Goal: Find specific page/section: Find specific page/section

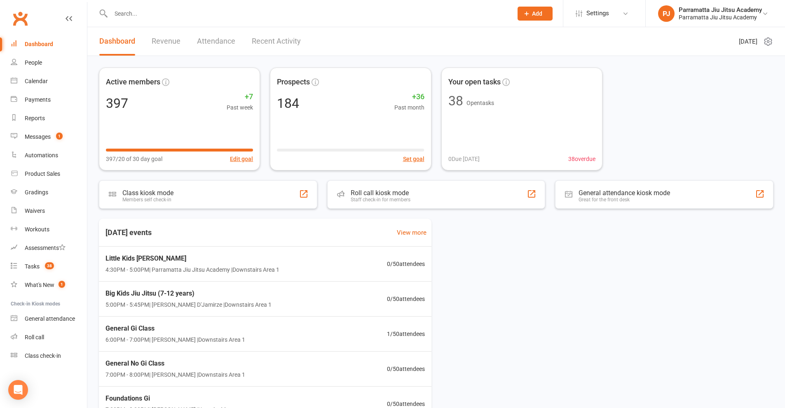
click at [605, 311] on div "[DATE] events View more Little Kids Jiu Jitsu 4:30PM - 5:00PM | [GEOGRAPHIC_DAT…" at bounding box center [436, 320] width 675 height 203
click at [244, 13] on input "text" at bounding box center [307, 14] width 399 height 12
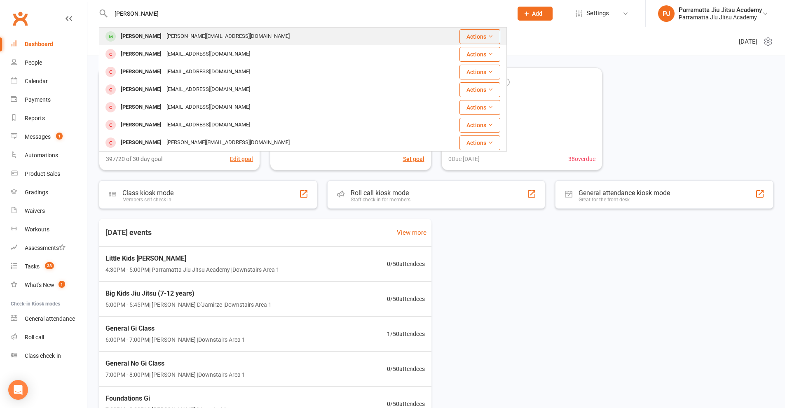
type input "[PERSON_NAME]"
click at [153, 31] on div "[PERSON_NAME]" at bounding box center [141, 37] width 46 height 12
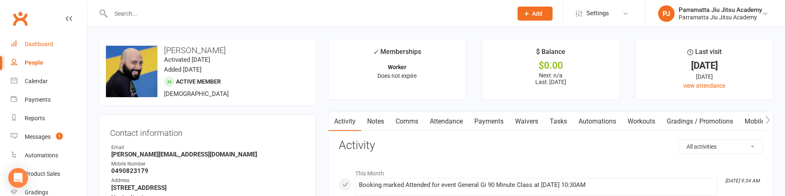
click at [46, 47] on div "Dashboard" at bounding box center [39, 44] width 28 height 7
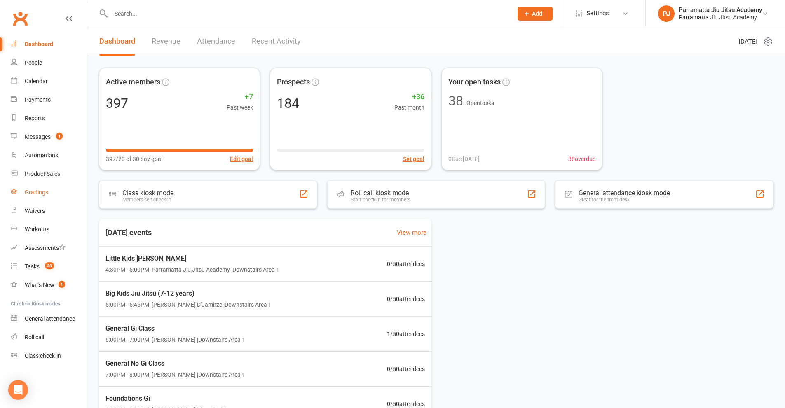
click at [41, 193] on div "Gradings" at bounding box center [36, 192] width 23 height 7
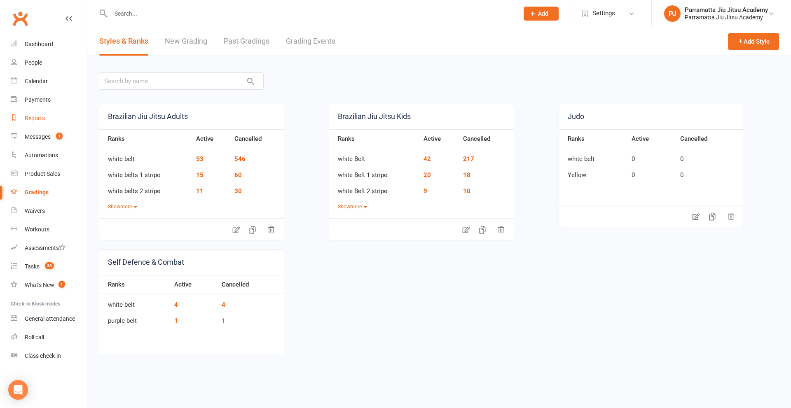
click at [35, 118] on div "Reports" at bounding box center [35, 118] width 20 height 7
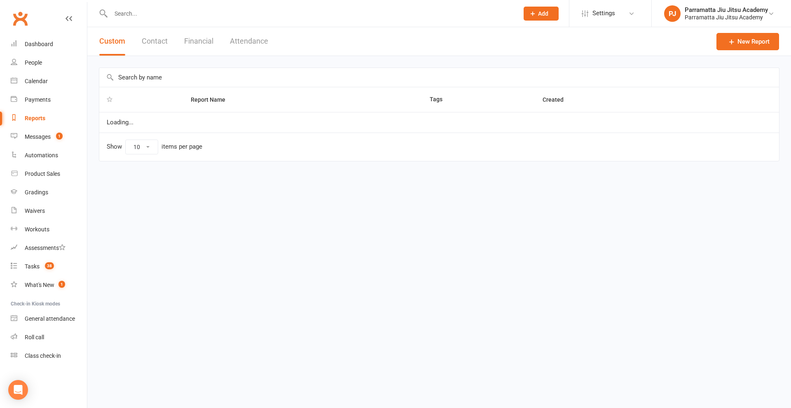
select select "25"
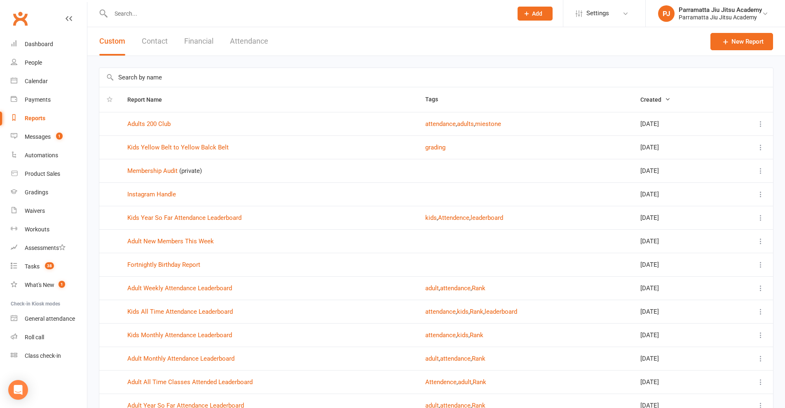
click at [225, 76] on input "text" at bounding box center [436, 77] width 674 height 19
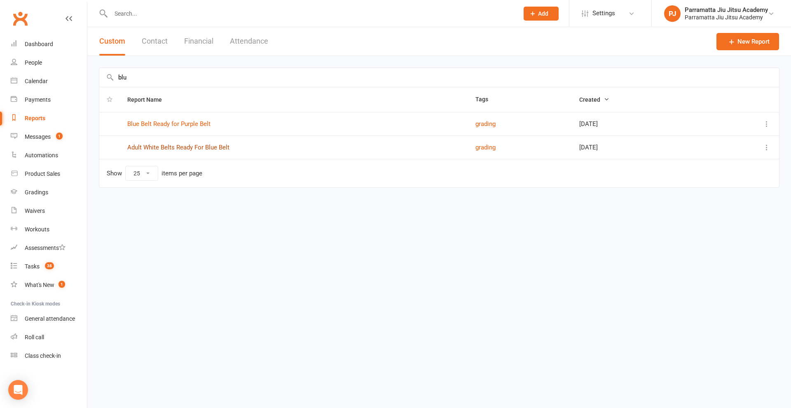
type input "blu"
click at [197, 146] on link "Adult White Belts Ready For Blue Belt" at bounding box center [178, 147] width 102 height 7
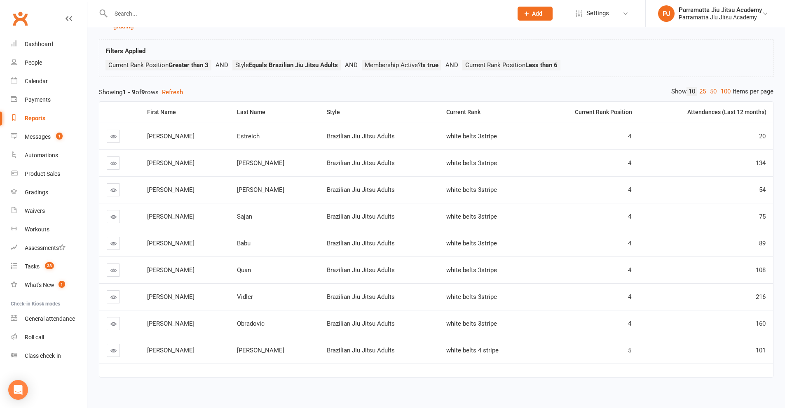
scroll to position [50, 0]
